Goal: Task Accomplishment & Management: Manage account settings

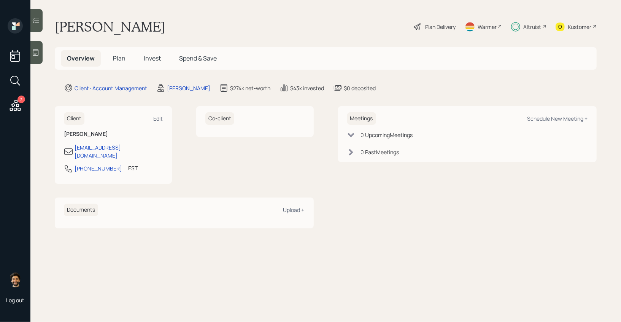
click at [537, 20] on div "Altruist" at bounding box center [528, 26] width 35 height 17
click at [16, 99] on icon at bounding box center [15, 106] width 14 height 14
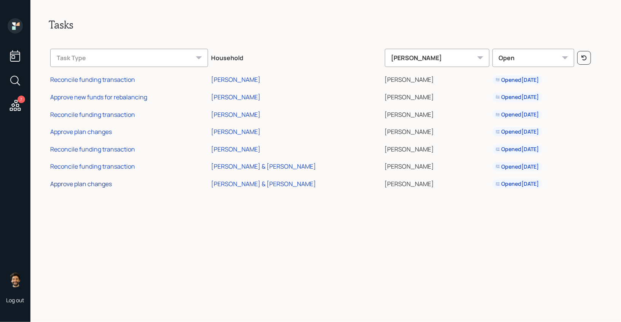
click at [91, 185] on div "Approve plan changes" at bounding box center [81, 184] width 62 height 8
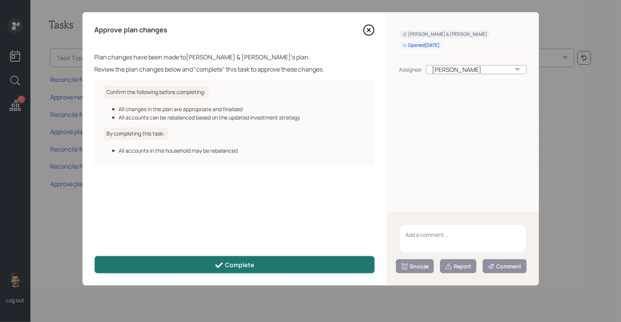
click at [197, 265] on button "Complete" at bounding box center [235, 264] width 280 height 17
